Goal: Find specific page/section: Find specific page/section

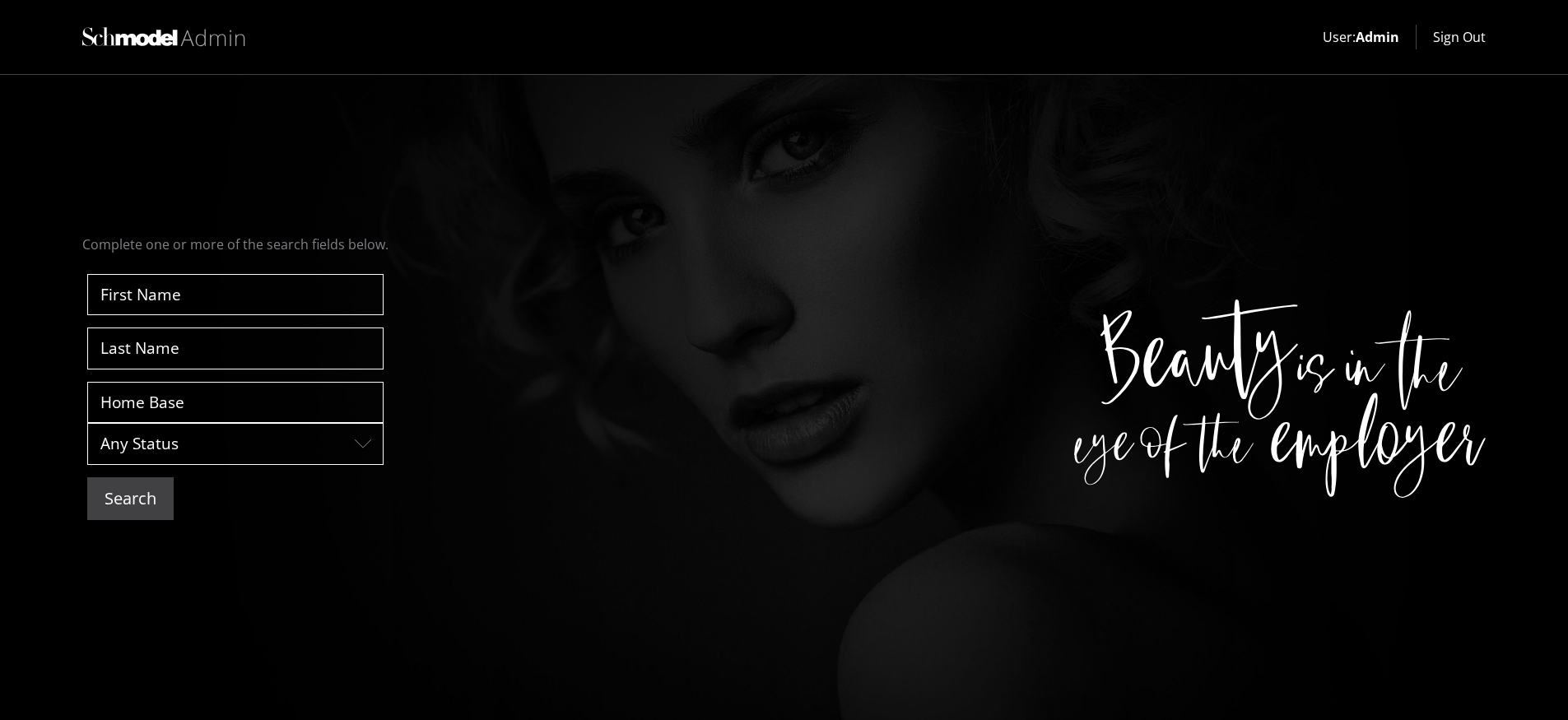
click at [153, 501] on button "Search" at bounding box center [131, 498] width 87 height 43
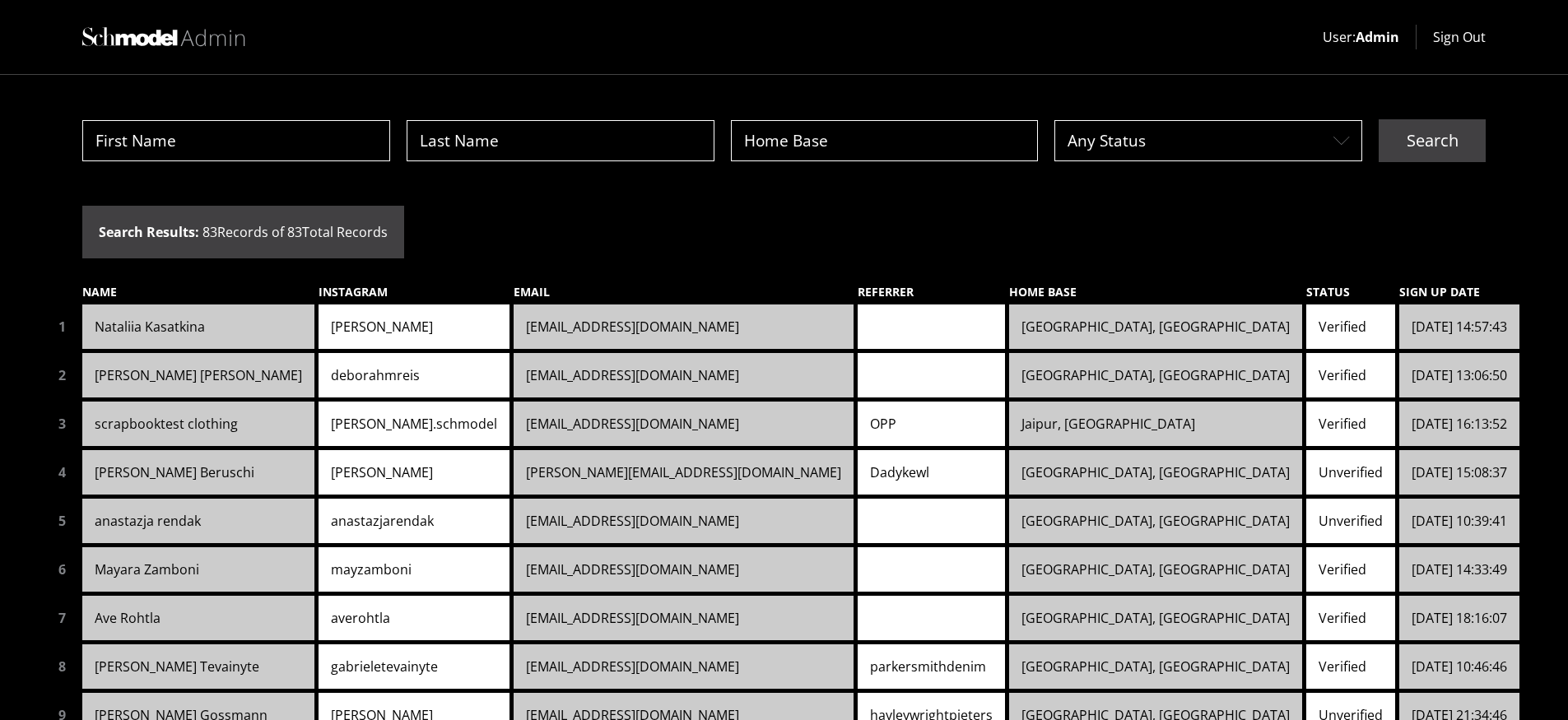
click at [318, 323] on link "[PERSON_NAME]" at bounding box center [414, 326] width 191 height 44
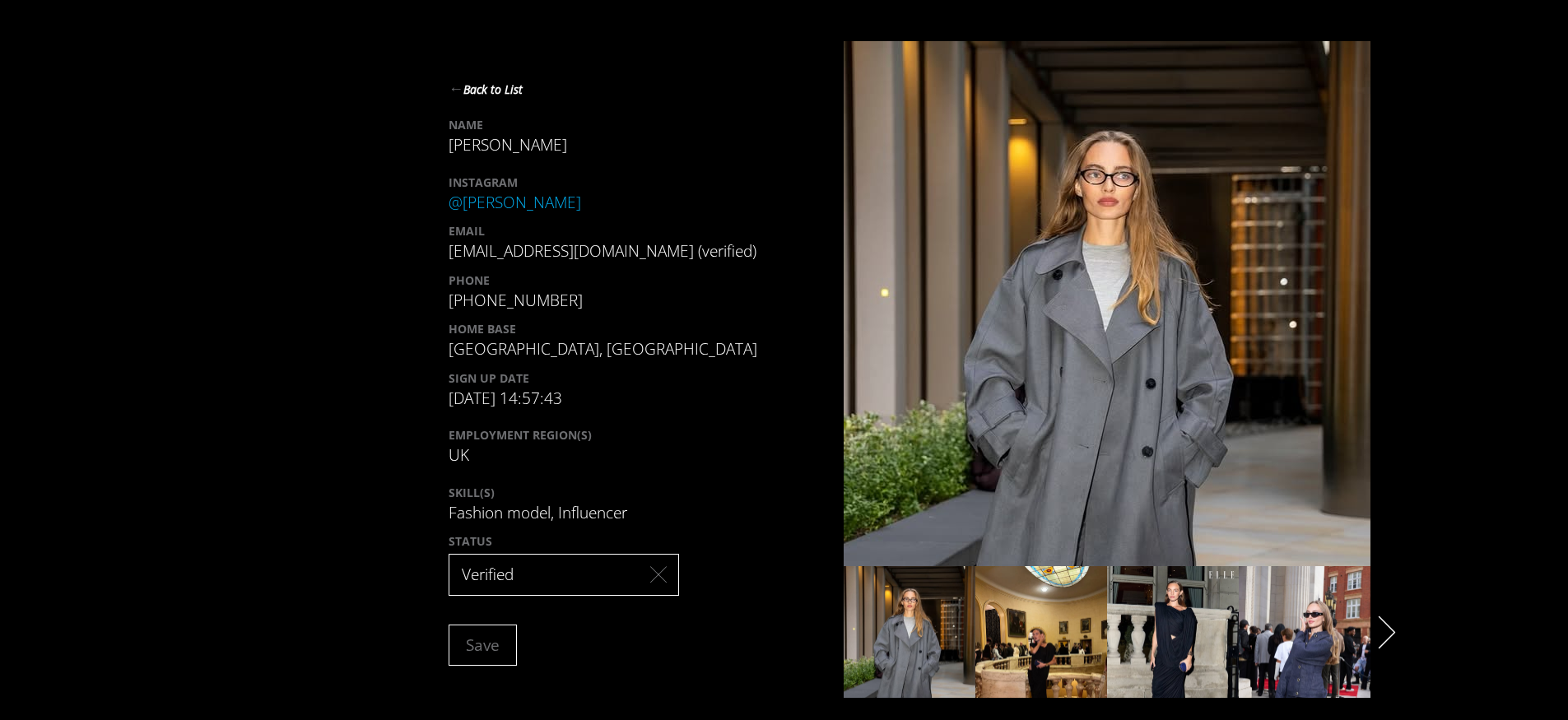
scroll to position [167, 0]
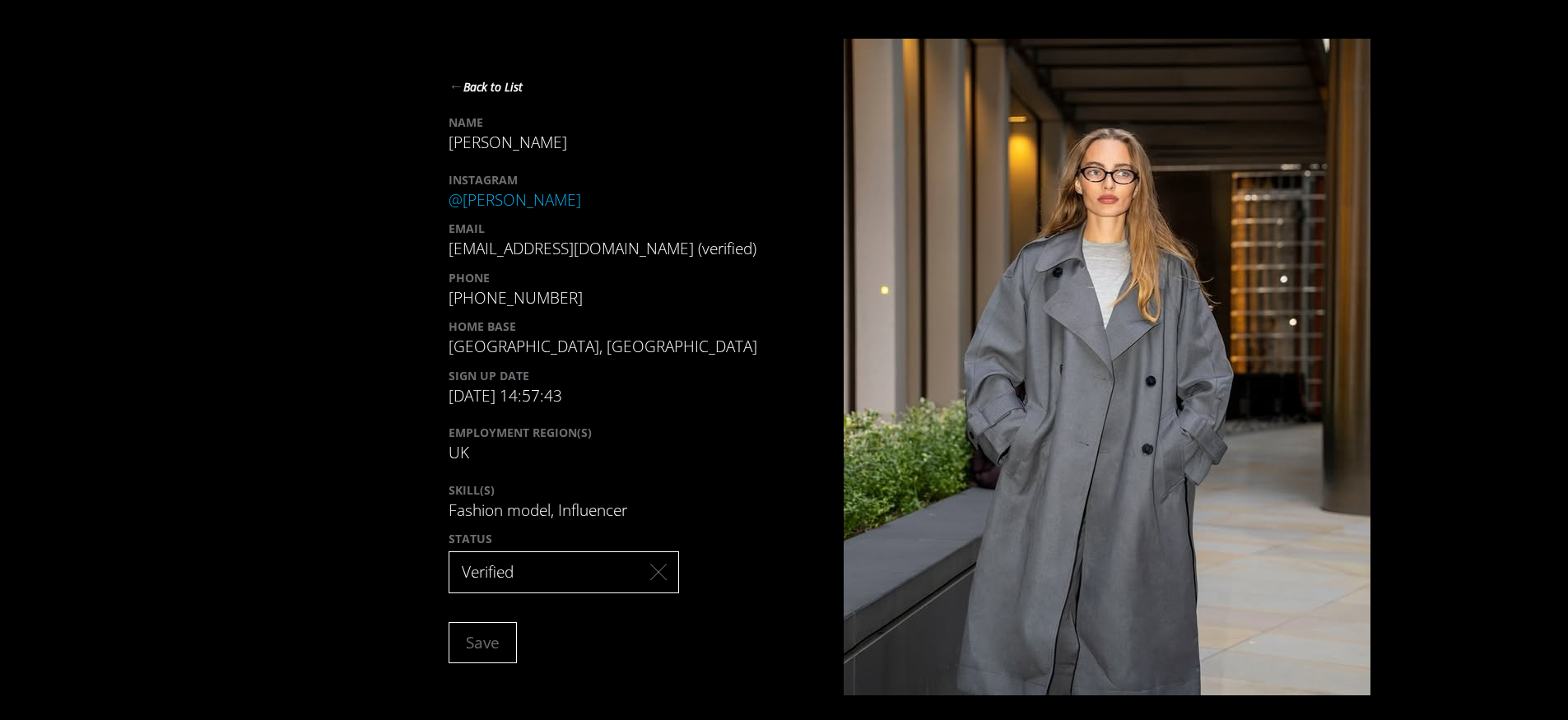
click at [1403, 630] on div "← Back to List NAME [PERSON_NAME] INSTAGRAM @ natasha_kasatkina EMAIL [EMAIL_AD…" at bounding box center [784, 367] width 1403 height 657
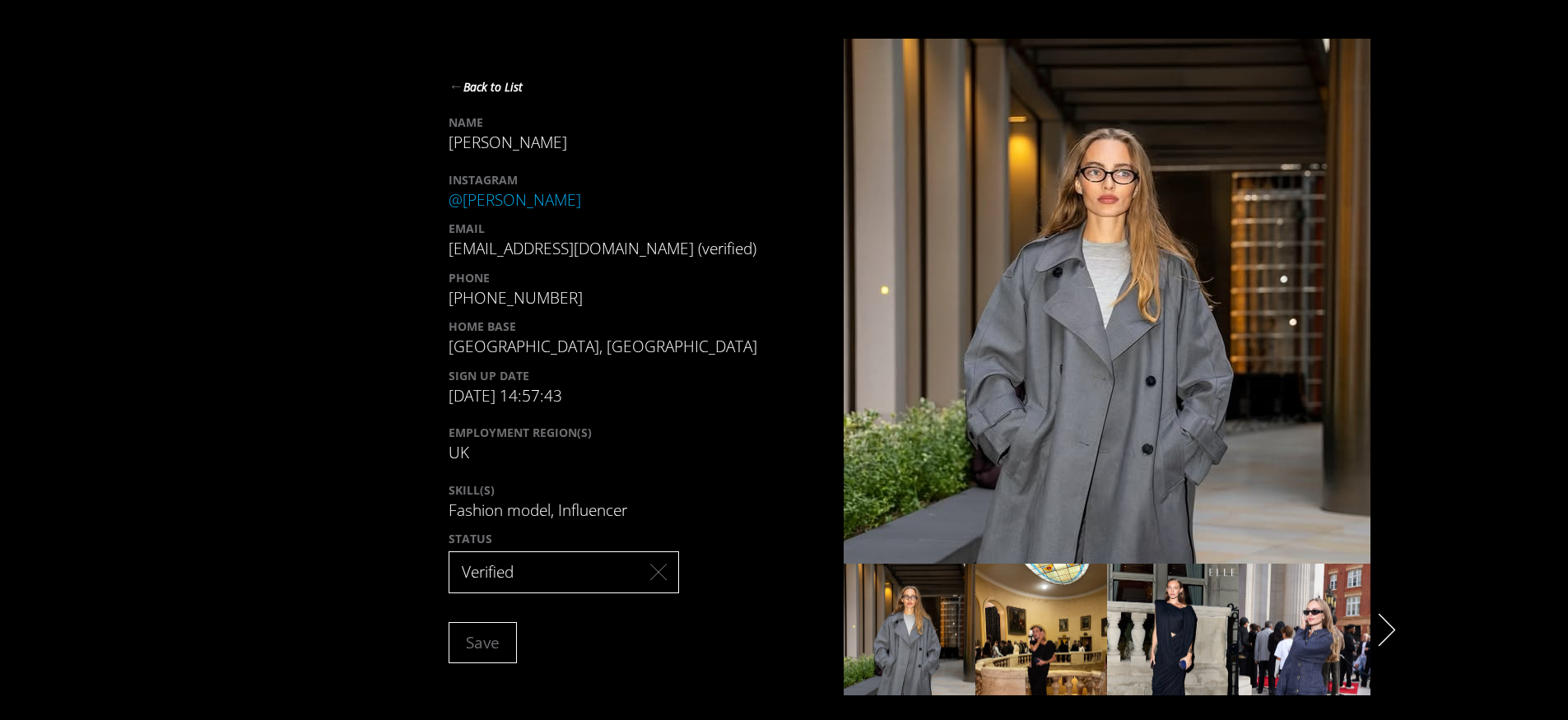
click at [1396, 631] on button "Layer 2white" at bounding box center [1387, 630] width 33 height 17
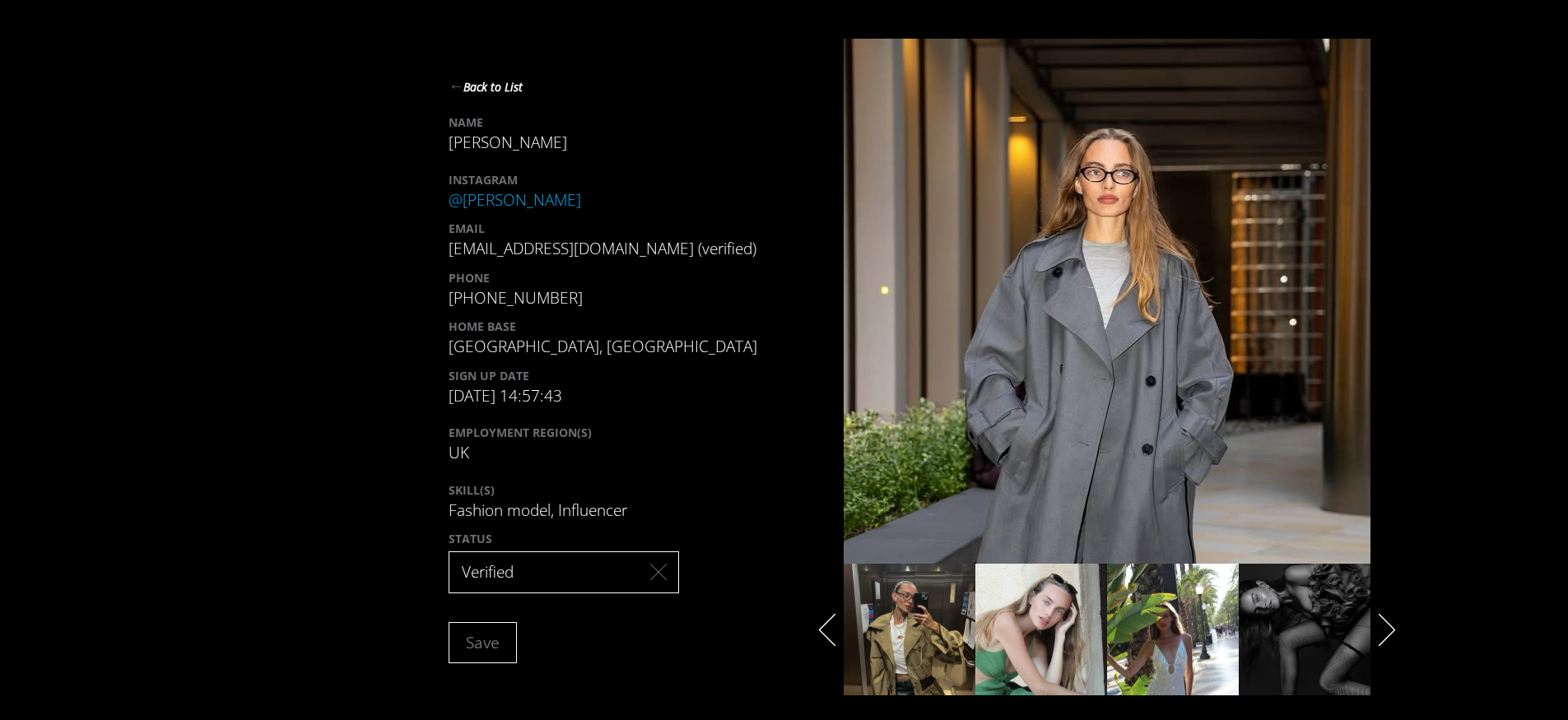
click at [1394, 631] on polygon "next" at bounding box center [1388, 630] width 17 height 33
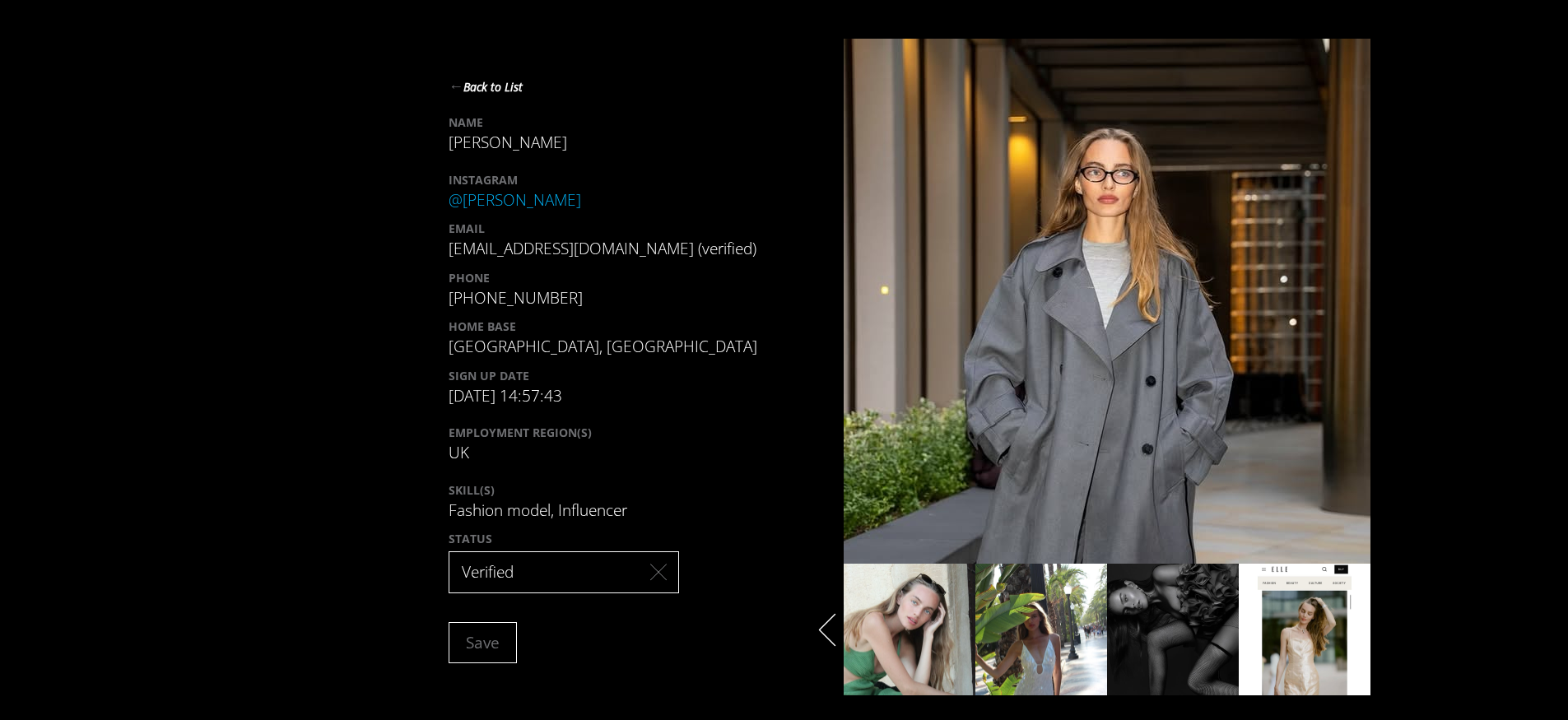
click at [816, 631] on button "Layer 2white" at bounding box center [827, 630] width 33 height 17
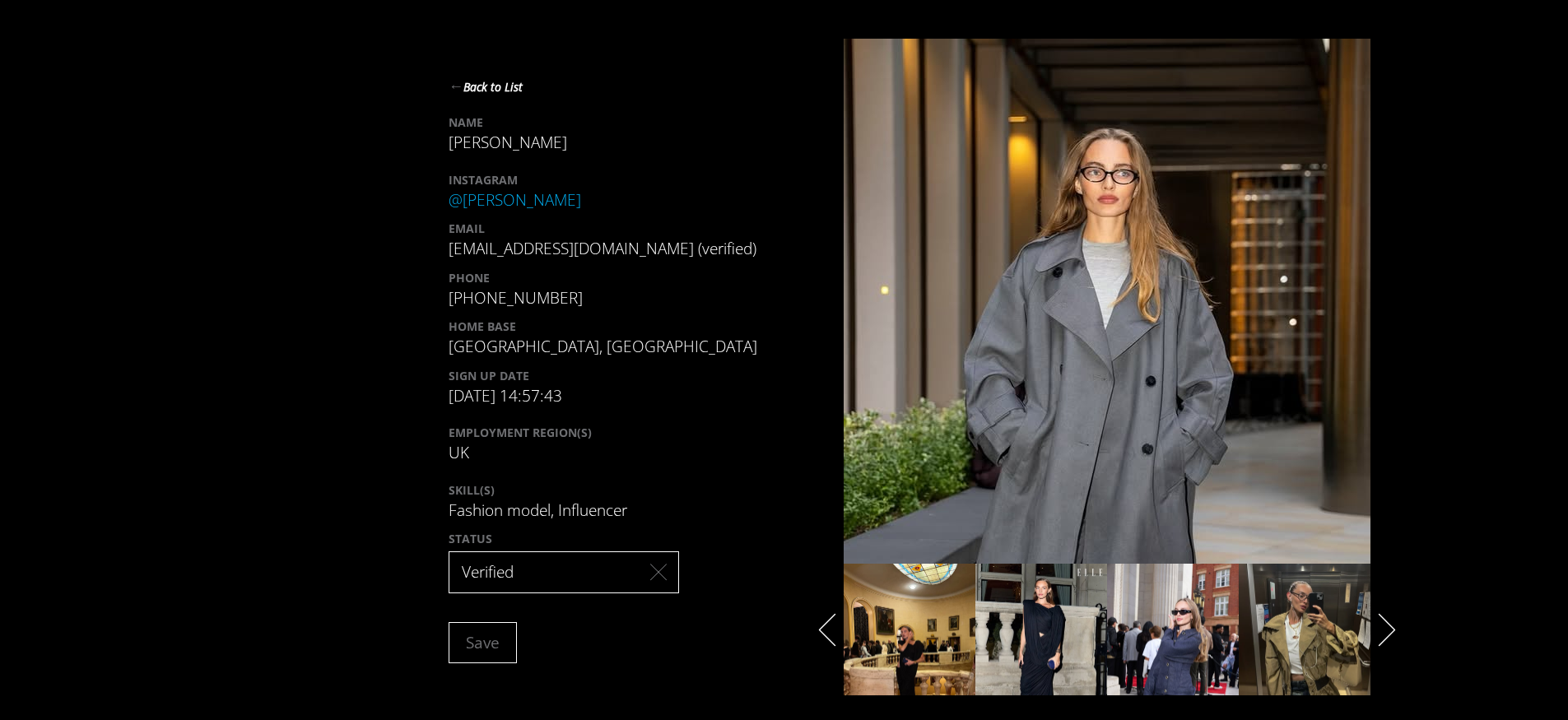
click at [820, 631] on polygon "previous" at bounding box center [828, 630] width 17 height 33
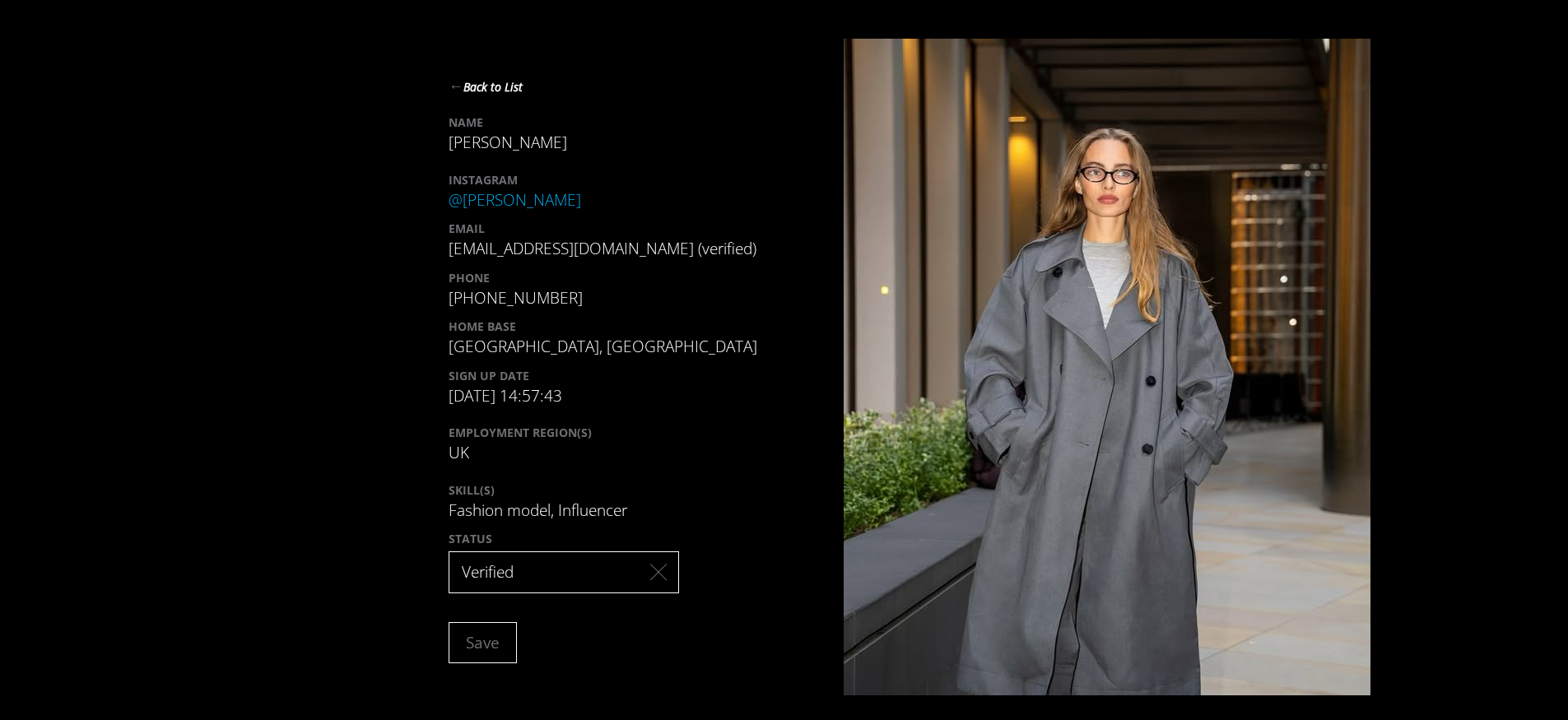
click at [460, 92] on strong "←" at bounding box center [456, 85] width 15 height 20
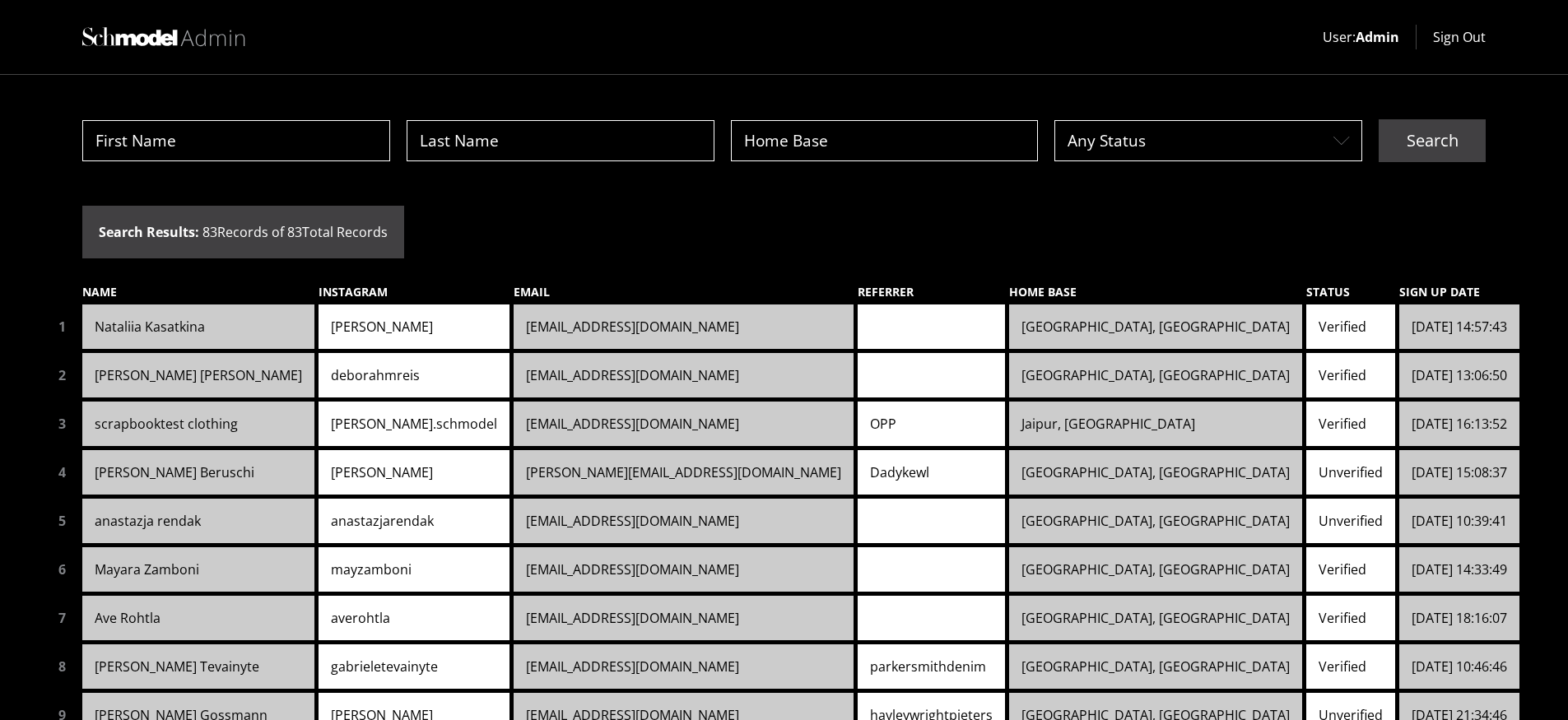
click at [464, 253] on div "Any Status Layer 2white Search Search Results: 83 Records of 83 Total Records N…" at bounding box center [784, 468] width 1568 height 786
click at [673, 187] on div "Any Status Layer 2white Search Search Results: 83 Records of 83 Total Records N…" at bounding box center [784, 468] width 1568 height 786
drag, startPoint x: 47, startPoint y: 40, endPoint x: 483, endPoint y: 49, distance: 436.1
click at [483, 49] on div "User: Admin Sign Out" at bounding box center [784, 37] width 1568 height 75
click at [483, 49] on div "User: Admin Sign Out" at bounding box center [784, 37] width 1568 height 75
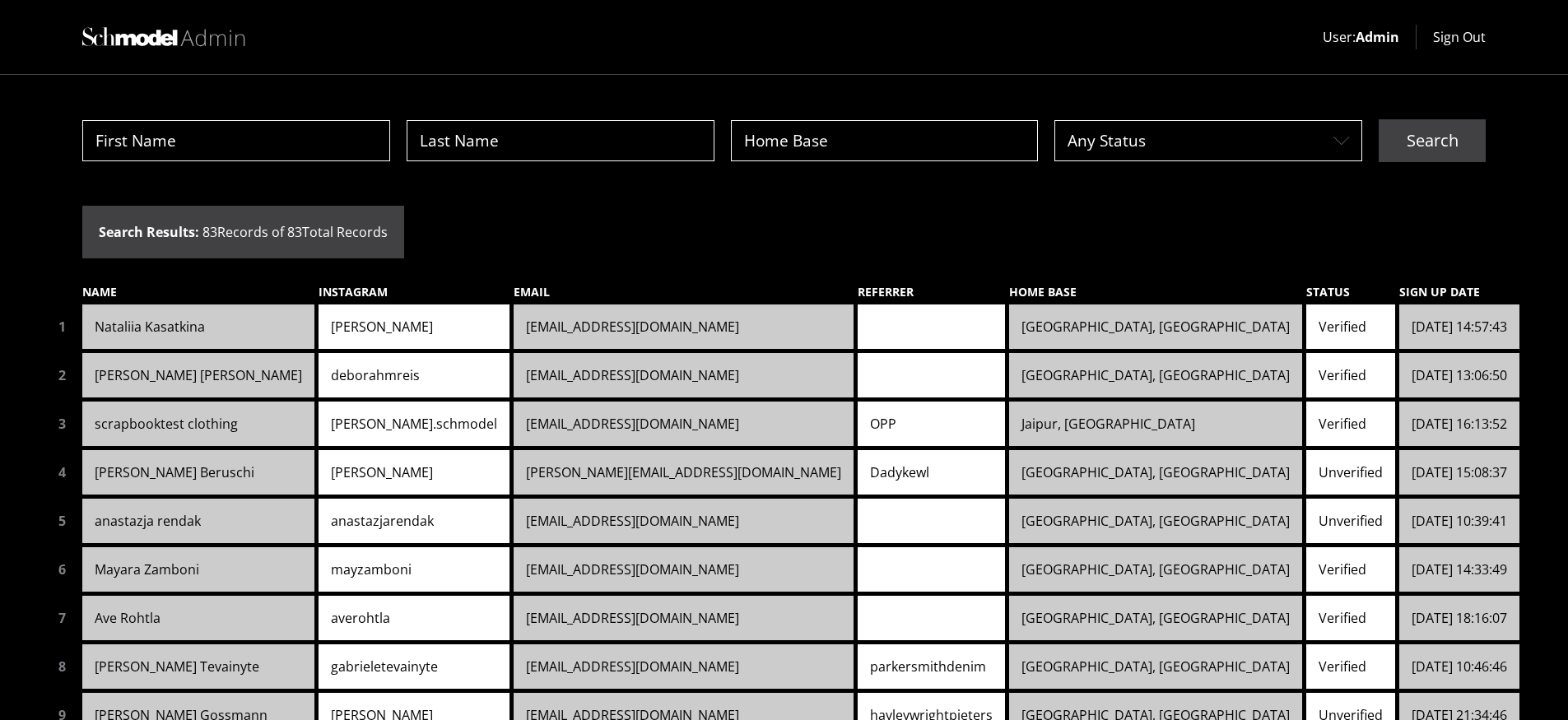
drag, startPoint x: 67, startPoint y: 88, endPoint x: 1213, endPoint y: 200, distance: 1151.5
click at [1213, 200] on div "Any Status Layer 2white Search Search Results: 83 Records of 83 Total Records N…" at bounding box center [784, 468] width 1568 height 786
click at [1214, 199] on div "Any Status Layer 2white Search Search Results: 83 Records of 83 Total Records N…" at bounding box center [784, 468] width 1568 height 786
drag, startPoint x: 70, startPoint y: 75, endPoint x: 837, endPoint y: 239, distance: 784.3
click at [837, 239] on div "Any Status Layer 2white Search Search Results: 83 Records of 83 Total Records N…" at bounding box center [784, 468] width 1568 height 786
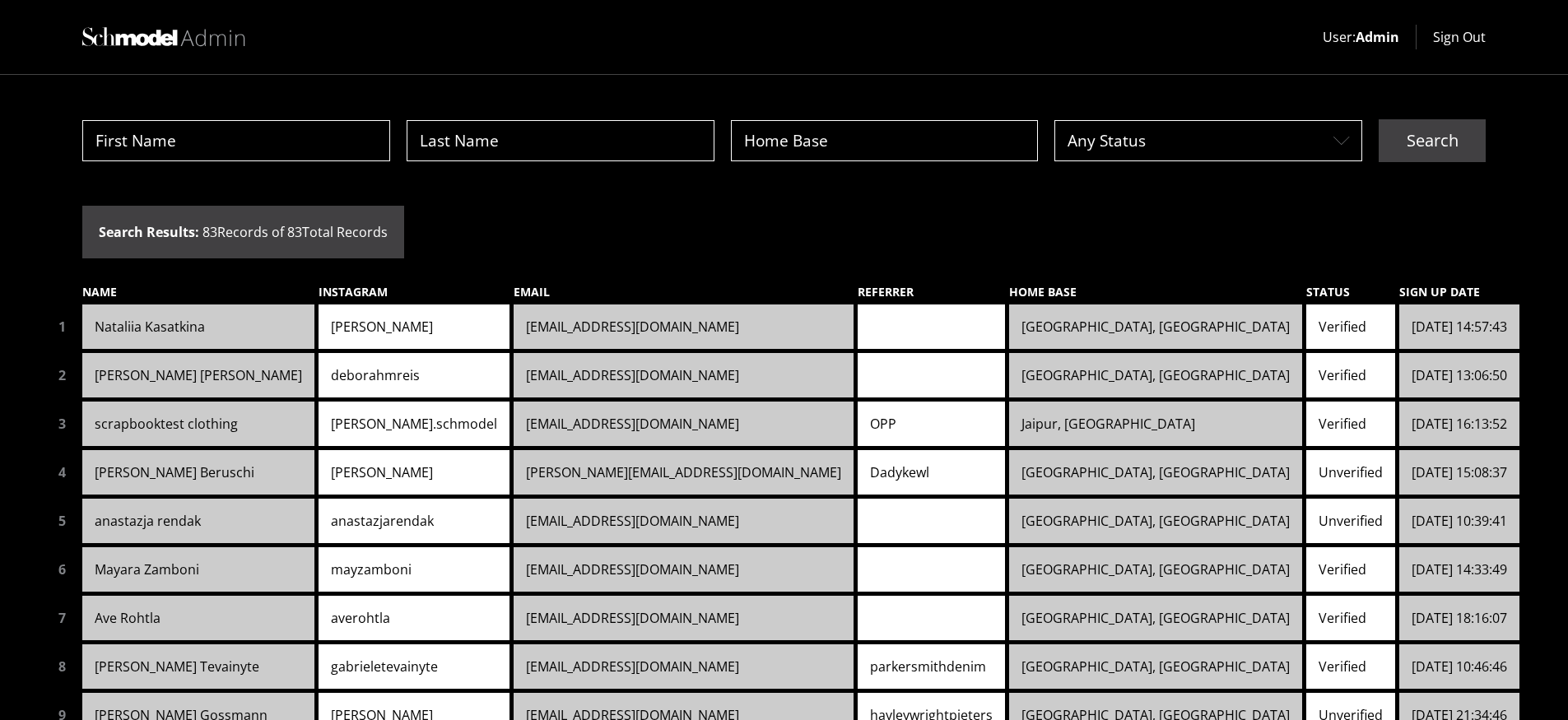
click at [837, 239] on div "Any Status Layer 2white Search Search Results: 83 Records of 83 Total Records N…" at bounding box center [784, 468] width 1568 height 786
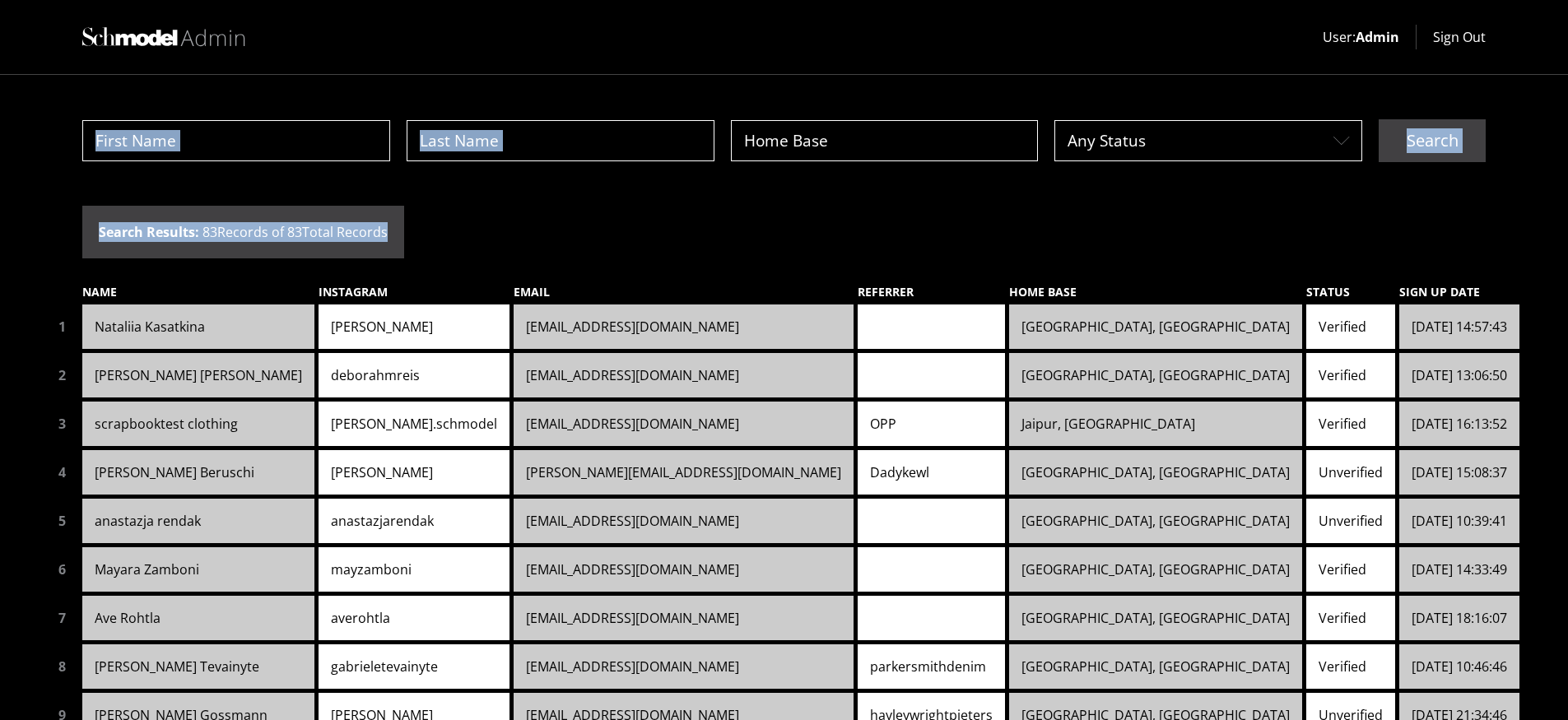
drag, startPoint x: 837, startPoint y: 239, endPoint x: 25, endPoint y: 127, distance: 819.7
click at [26, 126] on div "Any Status Layer 2white Search Search Results: 83 Records of 83 Total Records N…" at bounding box center [784, 468] width 1568 height 786
click at [25, 127] on div "Any Status Layer 2white Search Search Results: 83 Records of 83 Total Records N…" at bounding box center [784, 468] width 1568 height 786
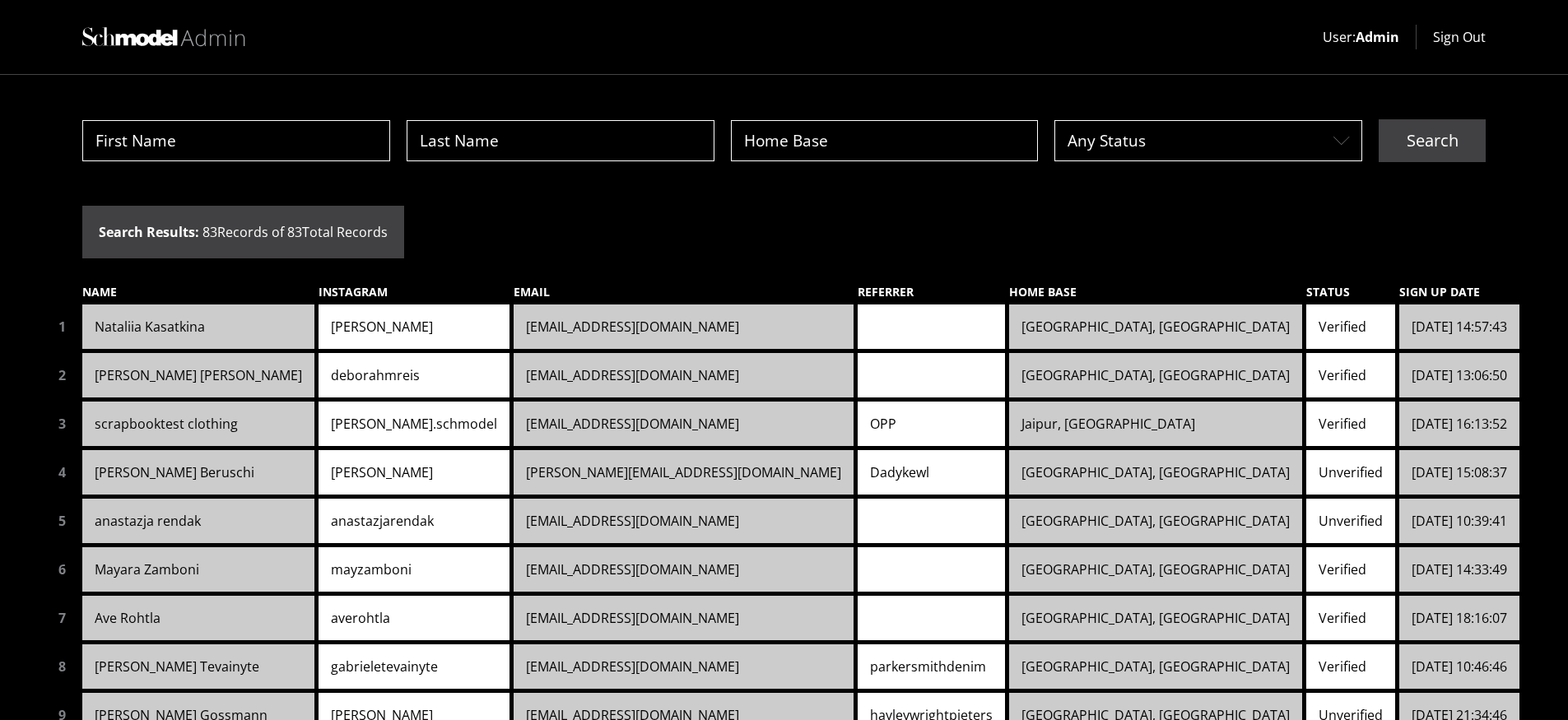
drag, startPoint x: 24, startPoint y: 129, endPoint x: 1098, endPoint y: 245, distance: 1080.2
click at [1099, 246] on div "Any Status Layer 2white Search Search Results: 83 Records of 83 Total Records N…" at bounding box center [784, 468] width 1568 height 786
click at [1098, 245] on div "Any Status Layer 2white Search Search Results: 83 Records of 83 Total Records N…" at bounding box center [784, 468] width 1568 height 786
drag, startPoint x: 148, startPoint y: 88, endPoint x: 1105, endPoint y: 209, distance: 964.6
click at [1108, 212] on div "Any Status Layer 2white Search Search Results: 83 Records of 83 Total Records N…" at bounding box center [784, 468] width 1568 height 786
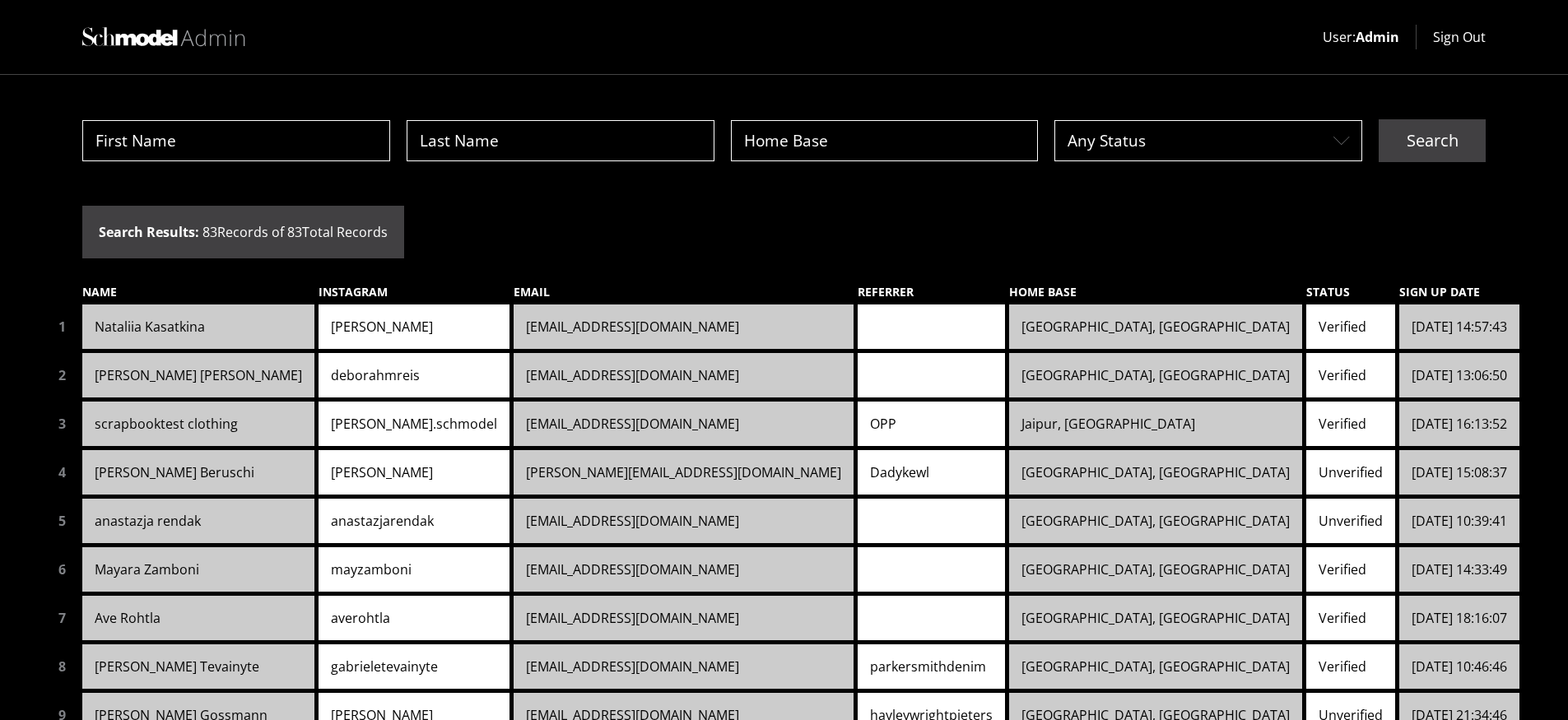
click at [1105, 209] on div "Any Status Layer 2white Search Search Results: 83 Records of 83 Total Records N…" at bounding box center [784, 468] width 1568 height 786
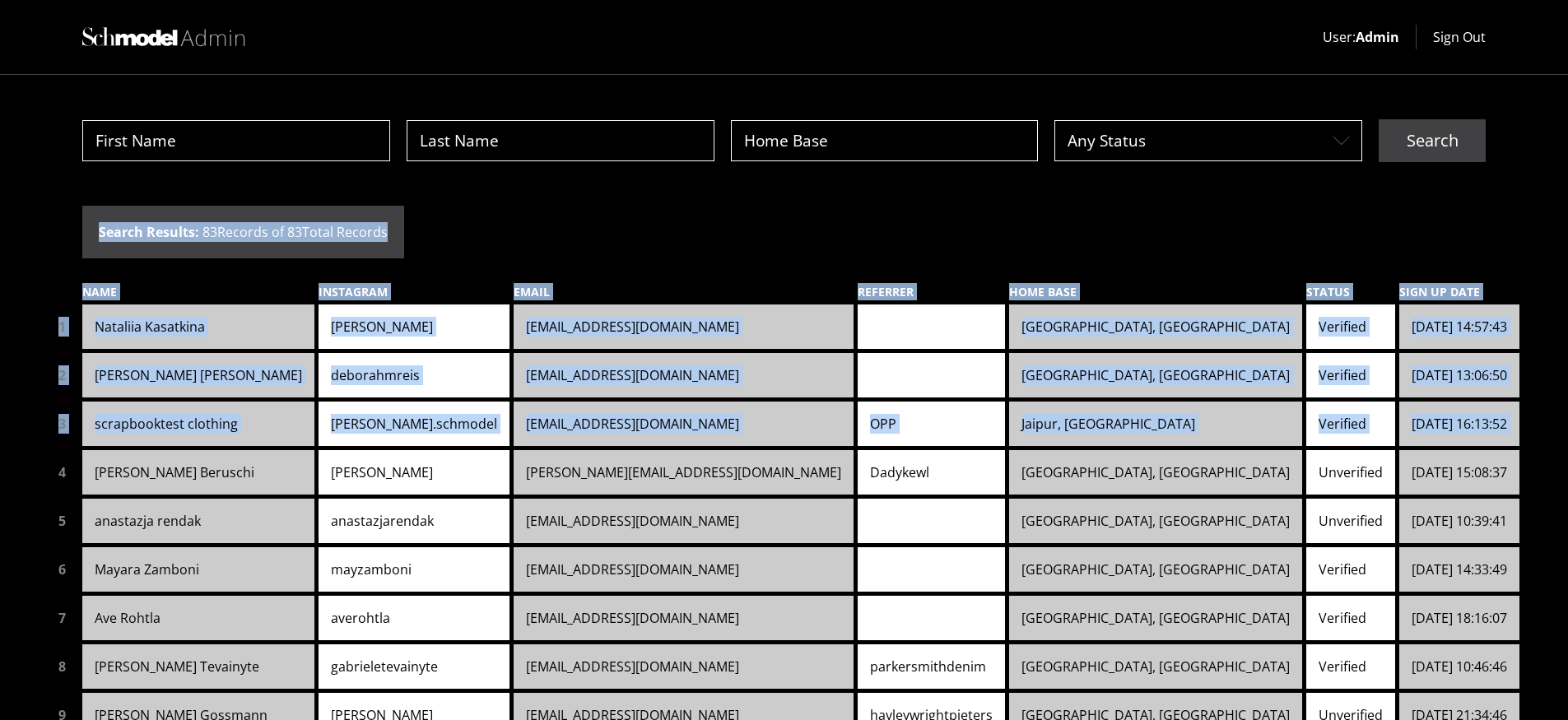
drag, startPoint x: 1534, startPoint y: 83, endPoint x: 52, endPoint y: 489, distance: 1536.6
click at [52, 490] on div "Any Status Layer 2white Search Search Results: 83 Records of 83 Total Records N…" at bounding box center [784, 468] width 1568 height 786
click at [49, 489] on div "4" at bounding box center [62, 472] width 33 height 44
drag, startPoint x: 49, startPoint y: 42, endPoint x: 1407, endPoint y: 208, distance: 1368.1
click at [1407, 208] on div "User: Admin Sign Out Any Status Layer 2white Search Search Results: 83 Records …" at bounding box center [784, 430] width 1568 height 861
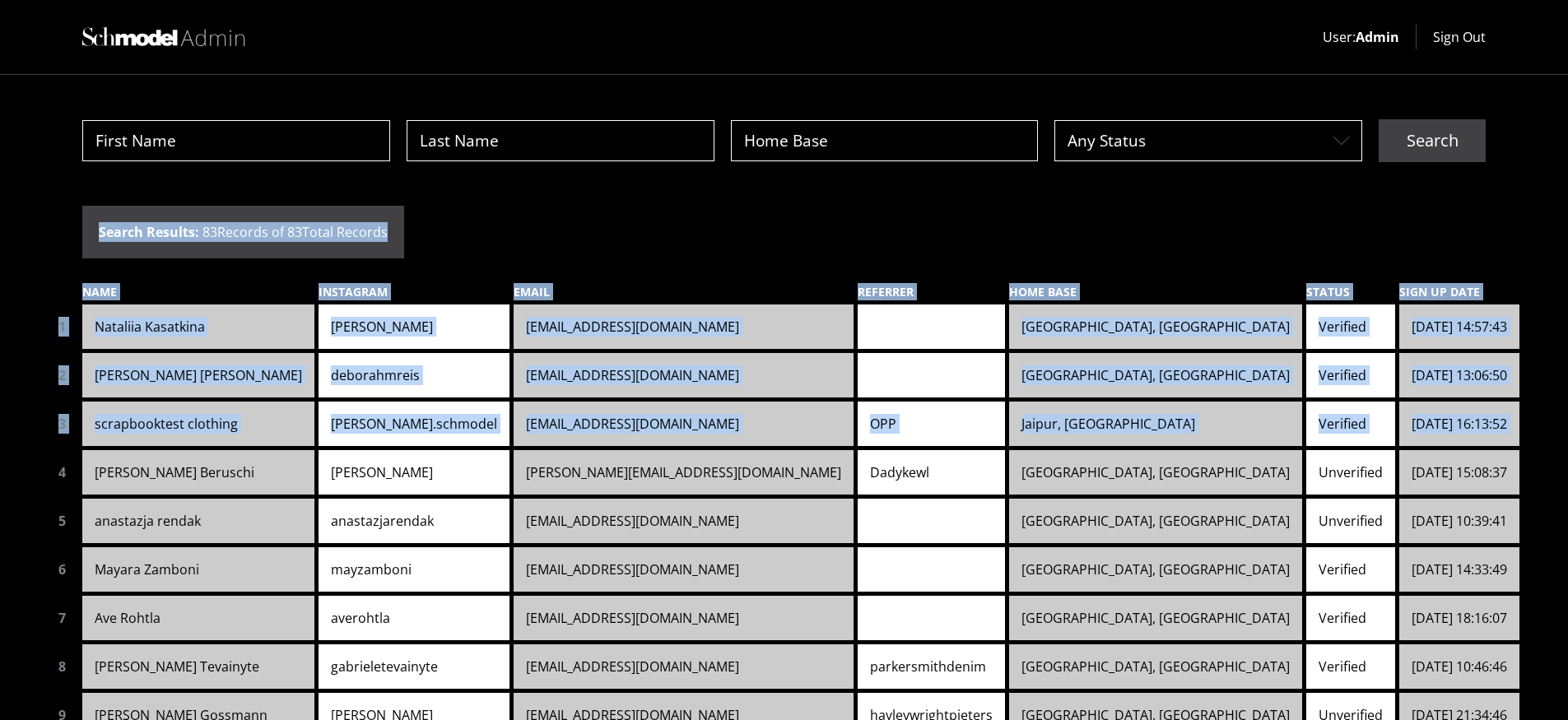
click at [1407, 208] on div "Any Status Layer 2white Search Search Results: 83 Records of 83 Total Records N…" at bounding box center [784, 468] width 1568 height 786
drag, startPoint x: 27, startPoint y: 129, endPoint x: 1463, endPoint y: 210, distance: 1438.3
click at [1463, 210] on div "Any Status Layer 2white Search Search Results: 83 Records of 83 Total Records N…" at bounding box center [784, 468] width 1568 height 786
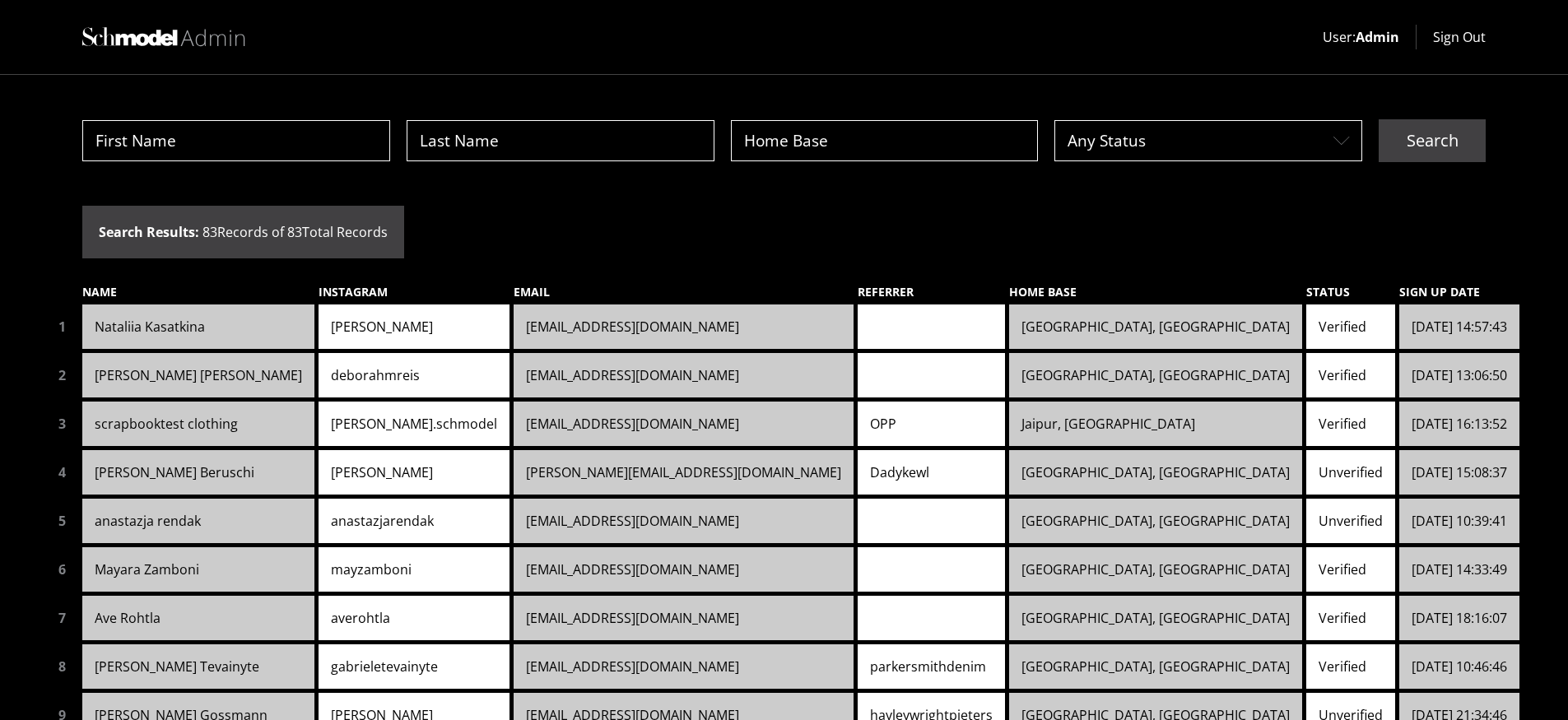
click at [1463, 210] on div "Any Status Layer 2white Search Search Results: 83 Records of 83 Total Records N…" at bounding box center [784, 468] width 1568 height 786
drag, startPoint x: 10, startPoint y: 139, endPoint x: 1445, endPoint y: 201, distance: 1436.3
click at [1445, 201] on div "Any Status Layer 2white Search Search Results: 83 Records of 83 Total Records N…" at bounding box center [784, 468] width 1568 height 786
click at [82, 90] on div "Any Status Layer 2white Search Search Results: 83 Records of 83 Total Records N…" at bounding box center [784, 468] width 1568 height 786
drag, startPoint x: 62, startPoint y: 104, endPoint x: 1178, endPoint y: 228, distance: 1122.9
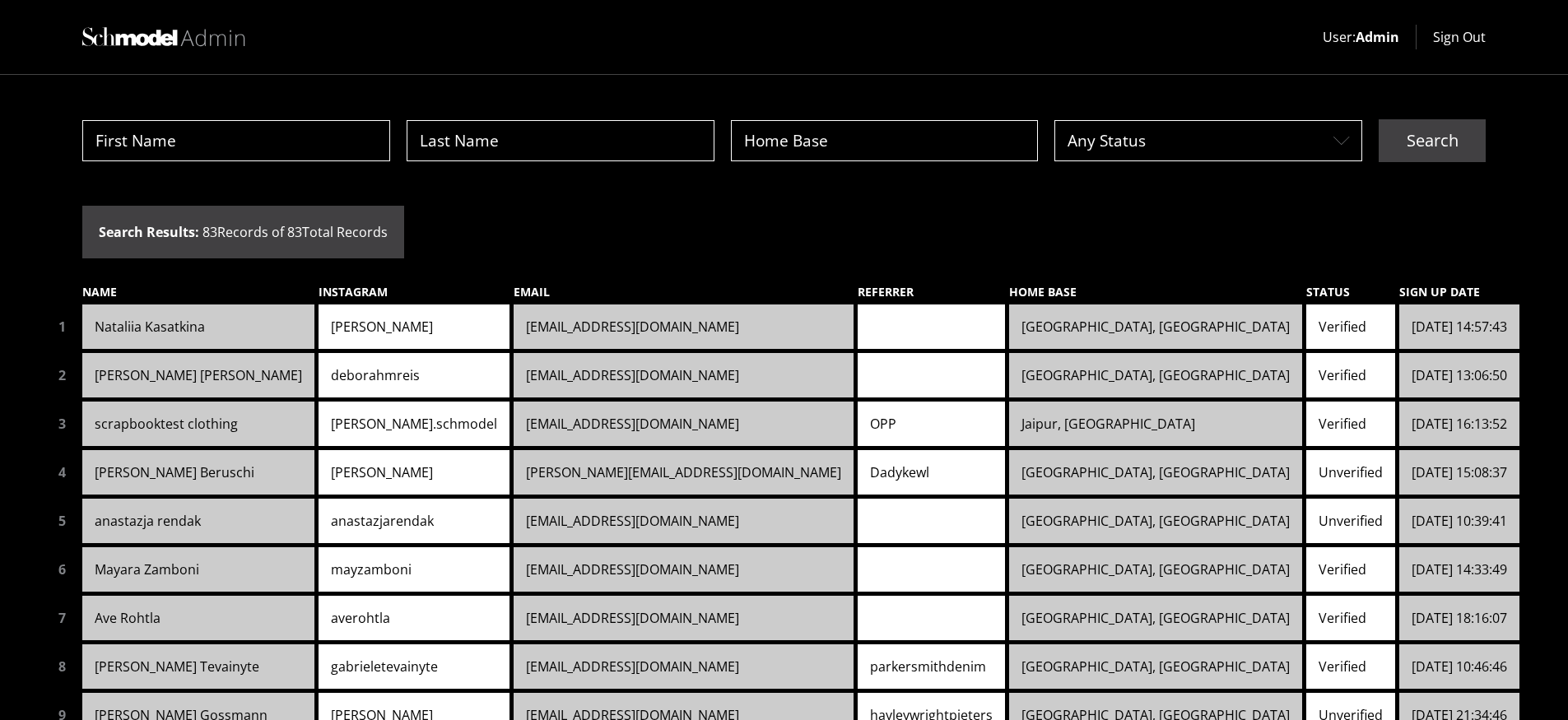
click at [1178, 228] on div "Any Status Layer 2white Search Search Results: 83 Records of 83 Total Records N…" at bounding box center [784, 468] width 1568 height 786
